Goal: Task Accomplishment & Management: Manage account settings

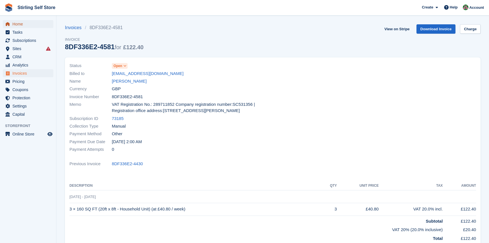
click at [21, 24] on span "Home" at bounding box center [29, 24] width 34 height 8
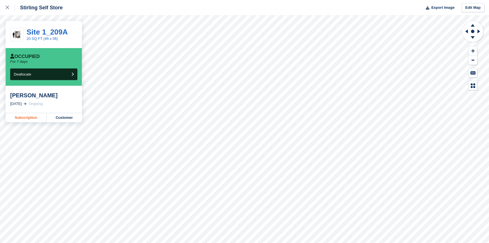
click at [25, 118] on link "Subscription" at bounding box center [26, 117] width 41 height 9
click at [29, 117] on link "Subscription" at bounding box center [26, 117] width 41 height 9
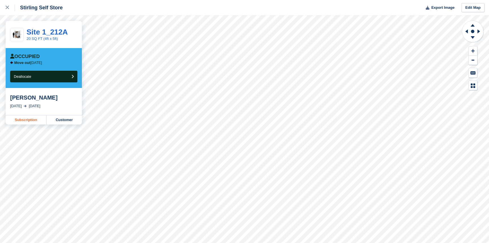
click at [24, 119] on link "Subscription" at bounding box center [26, 119] width 41 height 9
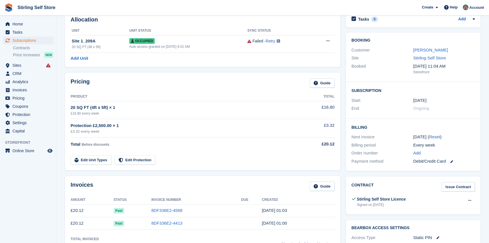
scroll to position [102, 0]
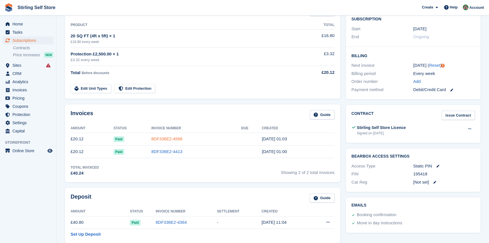
click at [163, 138] on link "8DF336E2-4568" at bounding box center [166, 138] width 31 height 5
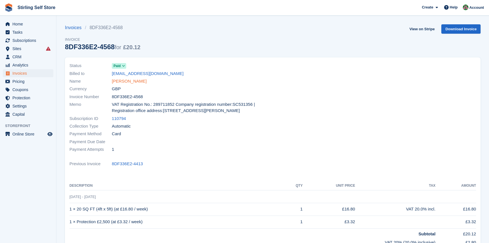
click at [138, 80] on link "[PERSON_NAME]" at bounding box center [129, 81] width 35 height 6
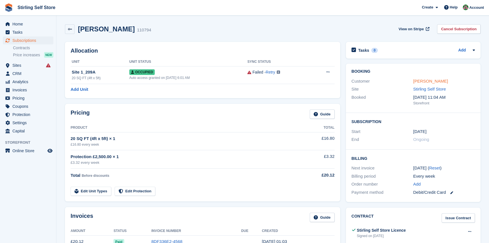
click at [427, 80] on link "Alexander Carmichael" at bounding box center [430, 80] width 35 height 5
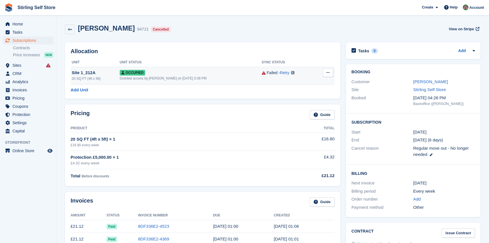
click at [327, 73] on icon at bounding box center [327, 73] width 3 height 4
click at [297, 96] on p "Deallocate" at bounding box center [305, 95] width 49 height 7
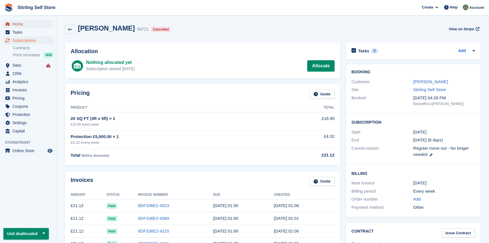
click at [24, 25] on span "Home" at bounding box center [29, 24] width 34 height 8
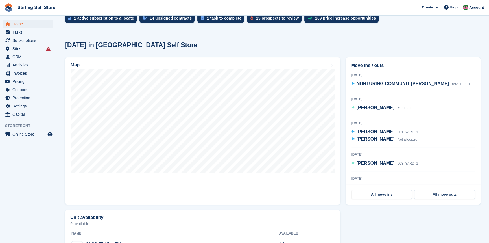
scroll to position [25, 0]
